Goal: Navigation & Orientation: Understand site structure

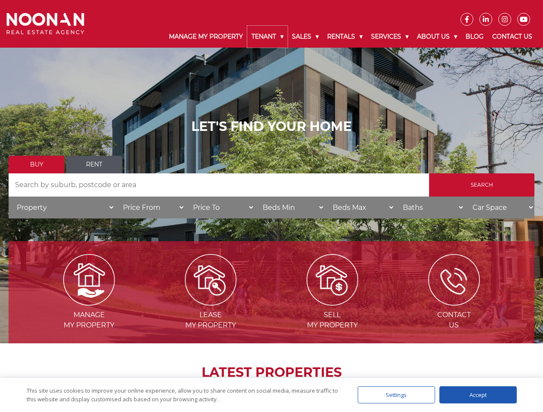
click at [267, 37] on link "Tenant" at bounding box center [267, 37] width 40 height 22
click at [305, 37] on link "Sales" at bounding box center [304, 37] width 35 height 22
click at [345, 37] on link "Rentals" at bounding box center [345, 37] width 44 height 22
click at [391, 37] on link "Services" at bounding box center [389, 37] width 46 height 22
click at [438, 37] on link "About Us" at bounding box center [436, 37] width 49 height 22
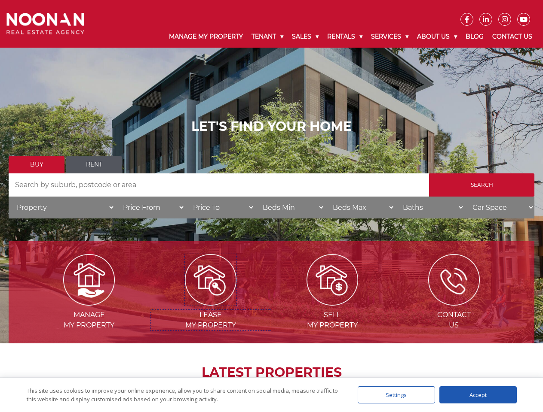
click at [211, 302] on img at bounding box center [211, 280] width 52 height 52
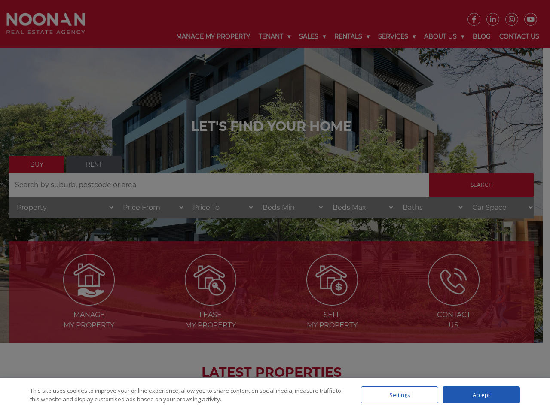
click at [396, 395] on div "Settings" at bounding box center [399, 395] width 77 height 17
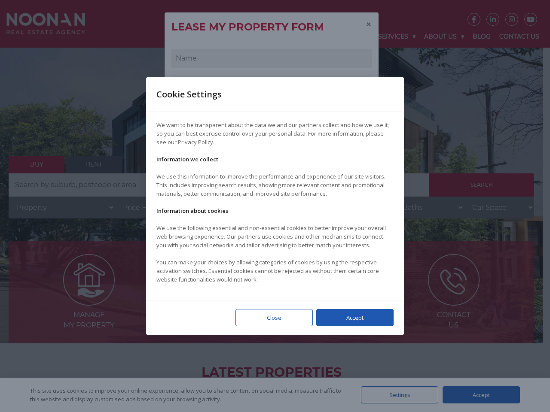
click at [478, 395] on div at bounding box center [275, 206] width 550 height 412
